Goal: Check status: Check status

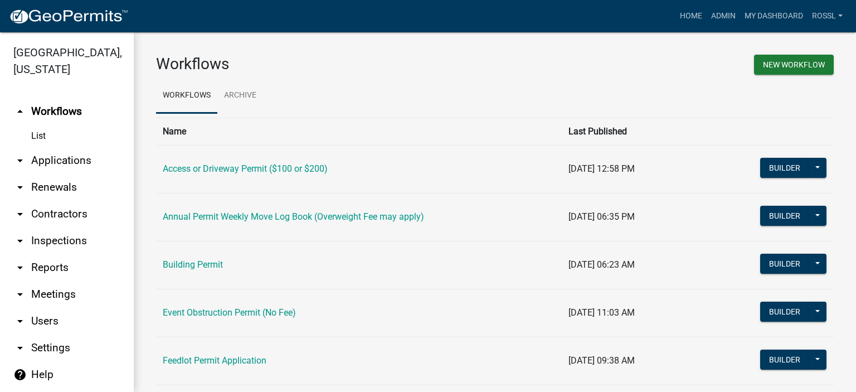
click at [206, 268] on link "Building Permit" at bounding box center [193, 264] width 60 height 11
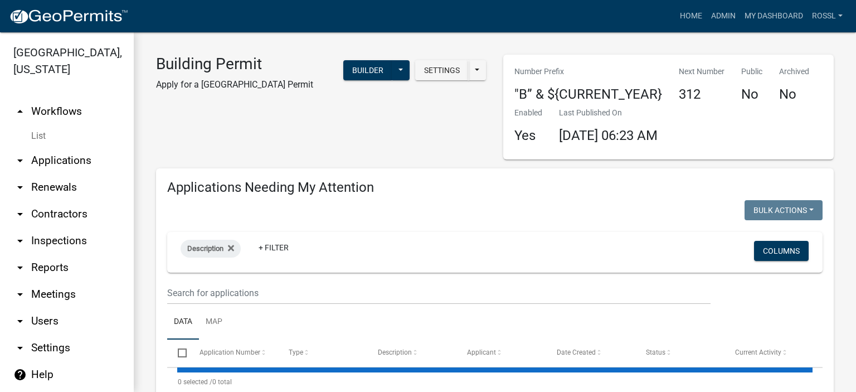
select select "2: 50"
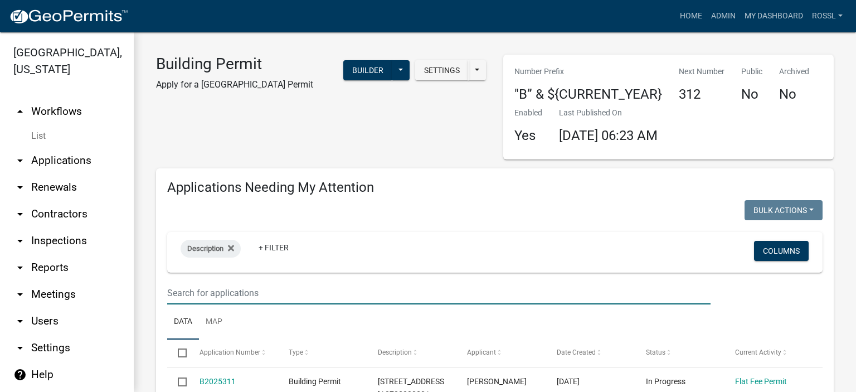
click at [253, 287] on input "text" at bounding box center [438, 292] width 543 height 23
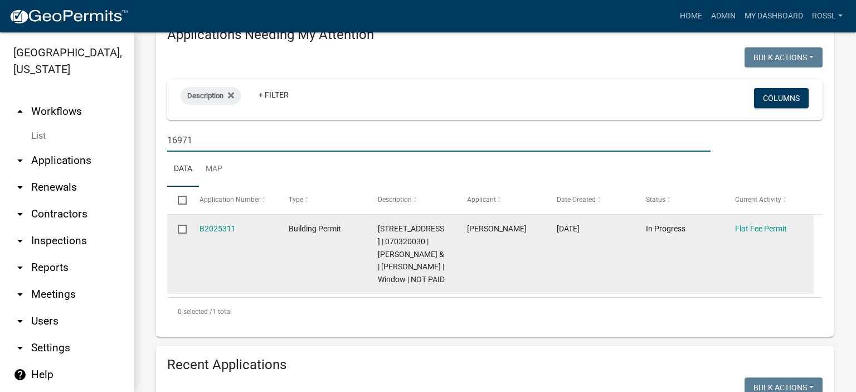
scroll to position [167, 0]
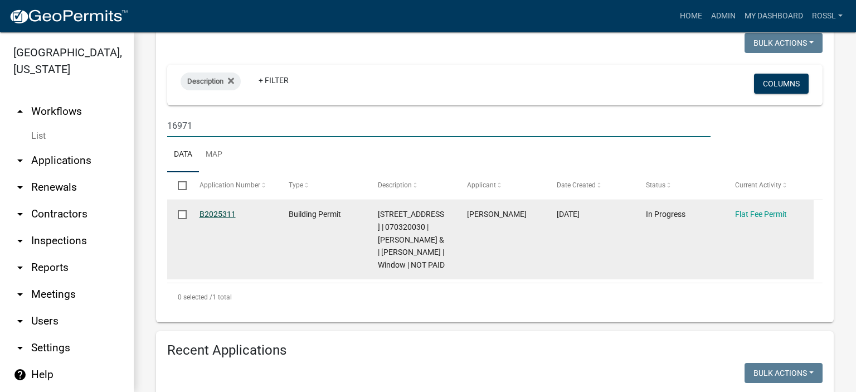
type input "16971"
click at [226, 214] on link "B2025311" at bounding box center [217, 213] width 36 height 9
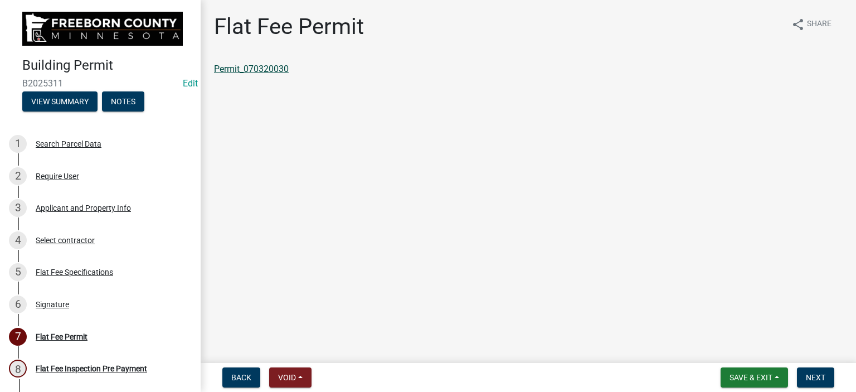
click at [252, 66] on link "Permit_070320030" at bounding box center [251, 69] width 75 height 11
